Goal: Task Accomplishment & Management: Manage account settings

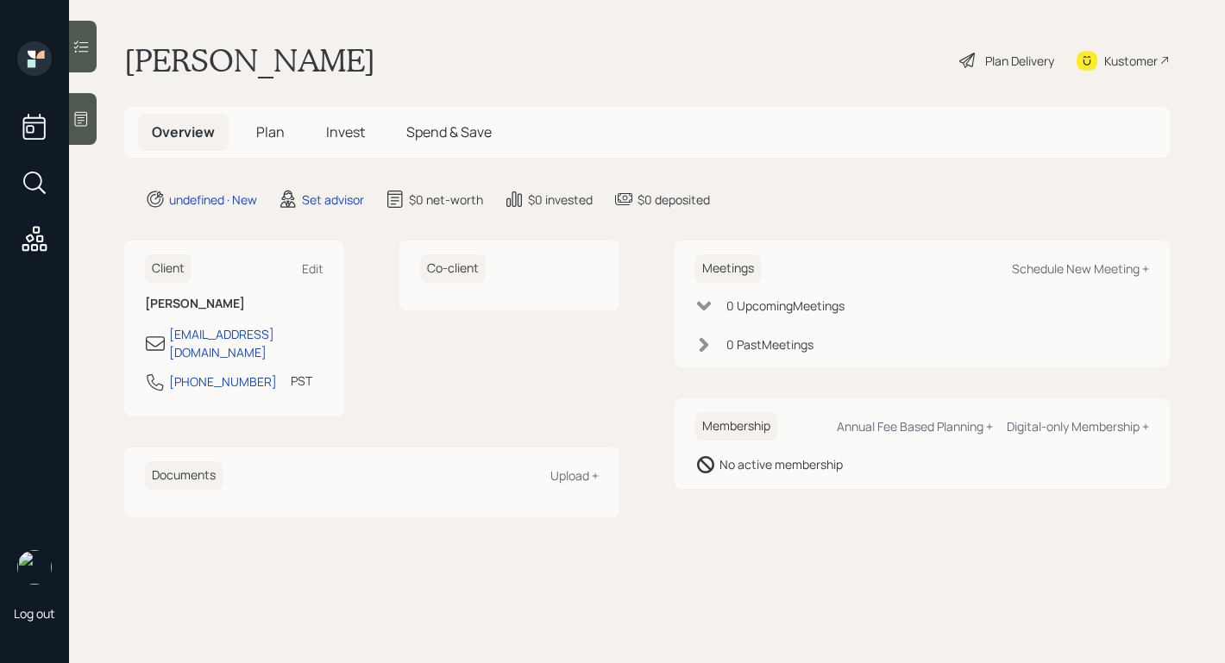
click at [652, 245] on div "Client Edit [PERSON_NAME] [EMAIL_ADDRESS][DOMAIN_NAME] [PHONE_NUMBER] PST Curre…" at bounding box center [646, 379] width 1045 height 276
click at [1033, 271] on div "Schedule New Meeting +" at bounding box center [1080, 268] width 137 height 16
select select "round-[PERSON_NAME]"
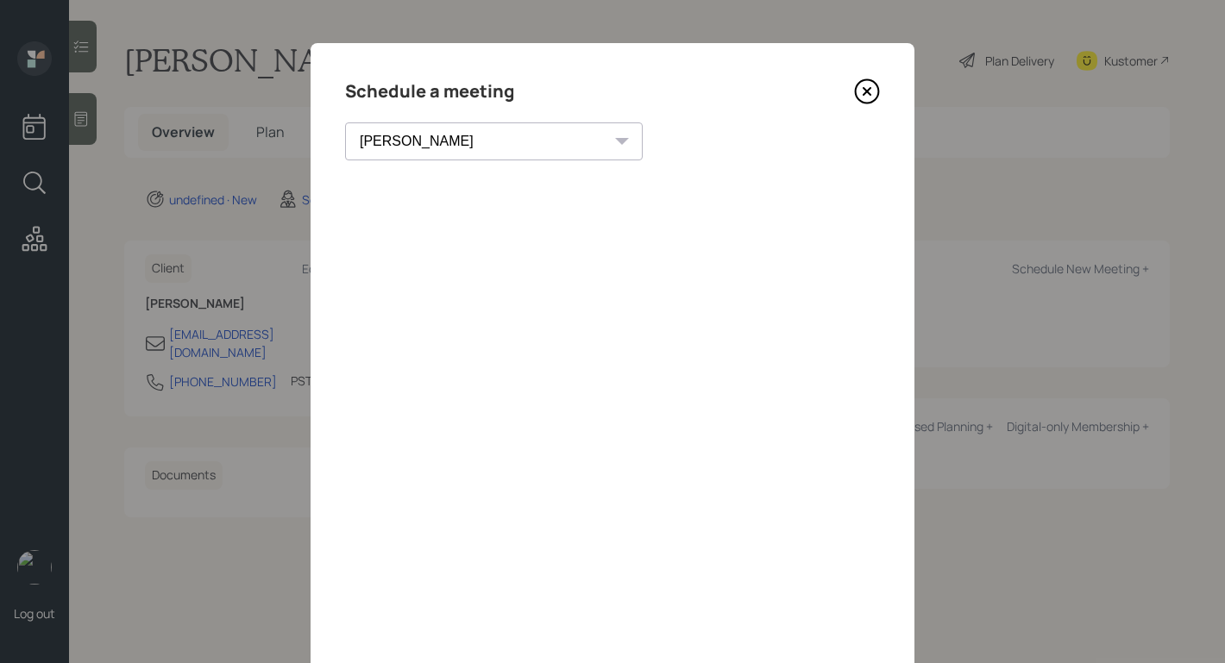
click at [865, 80] on icon at bounding box center [867, 91] width 23 height 23
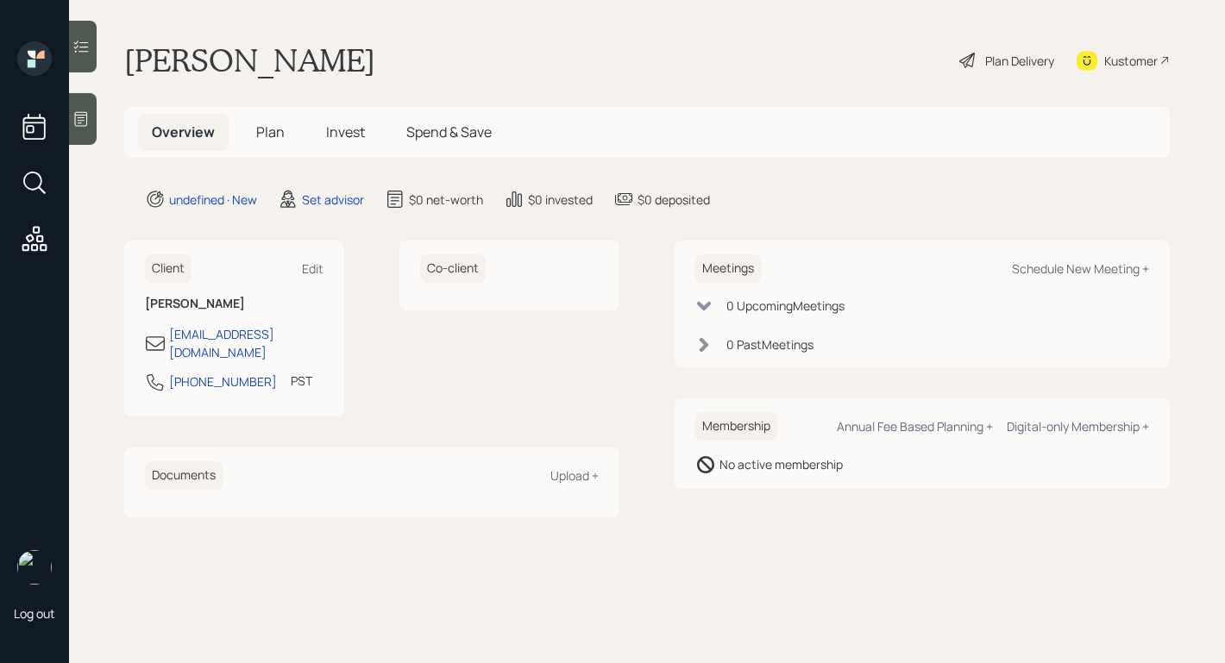
click at [77, 124] on icon at bounding box center [80, 118] width 17 height 17
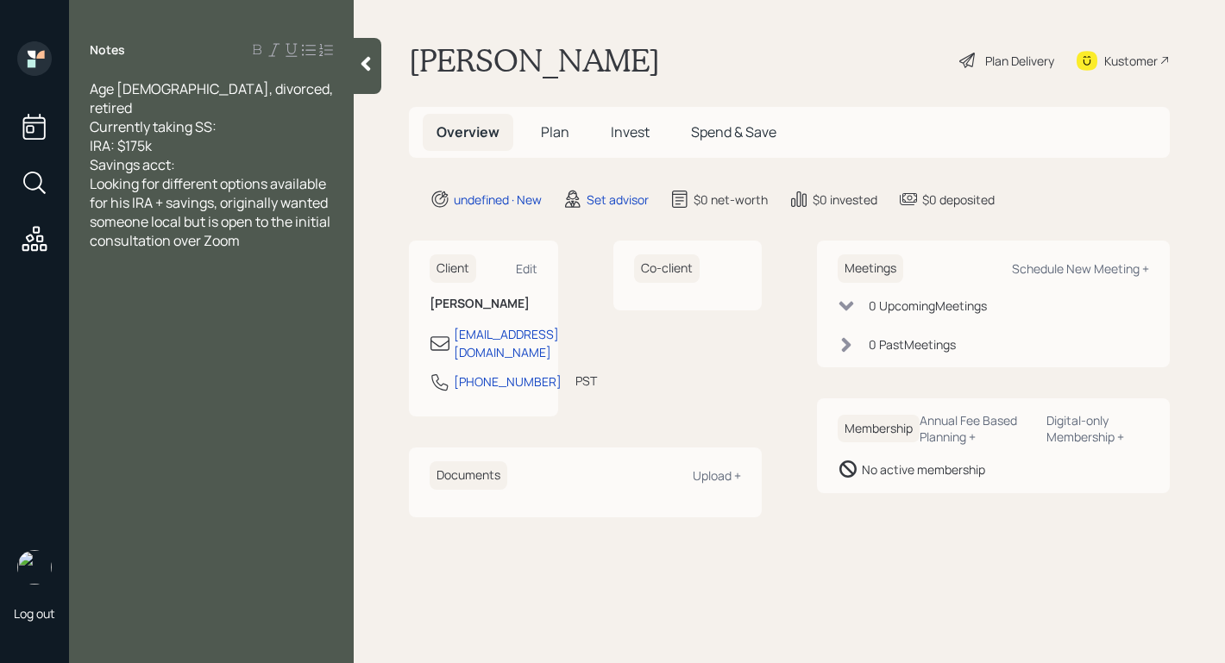
click at [235, 155] on div "Savings acct:" at bounding box center [211, 164] width 243 height 19
click at [362, 64] on icon at bounding box center [365, 64] width 9 height 15
